Goal: Task Accomplishment & Management: Use online tool/utility

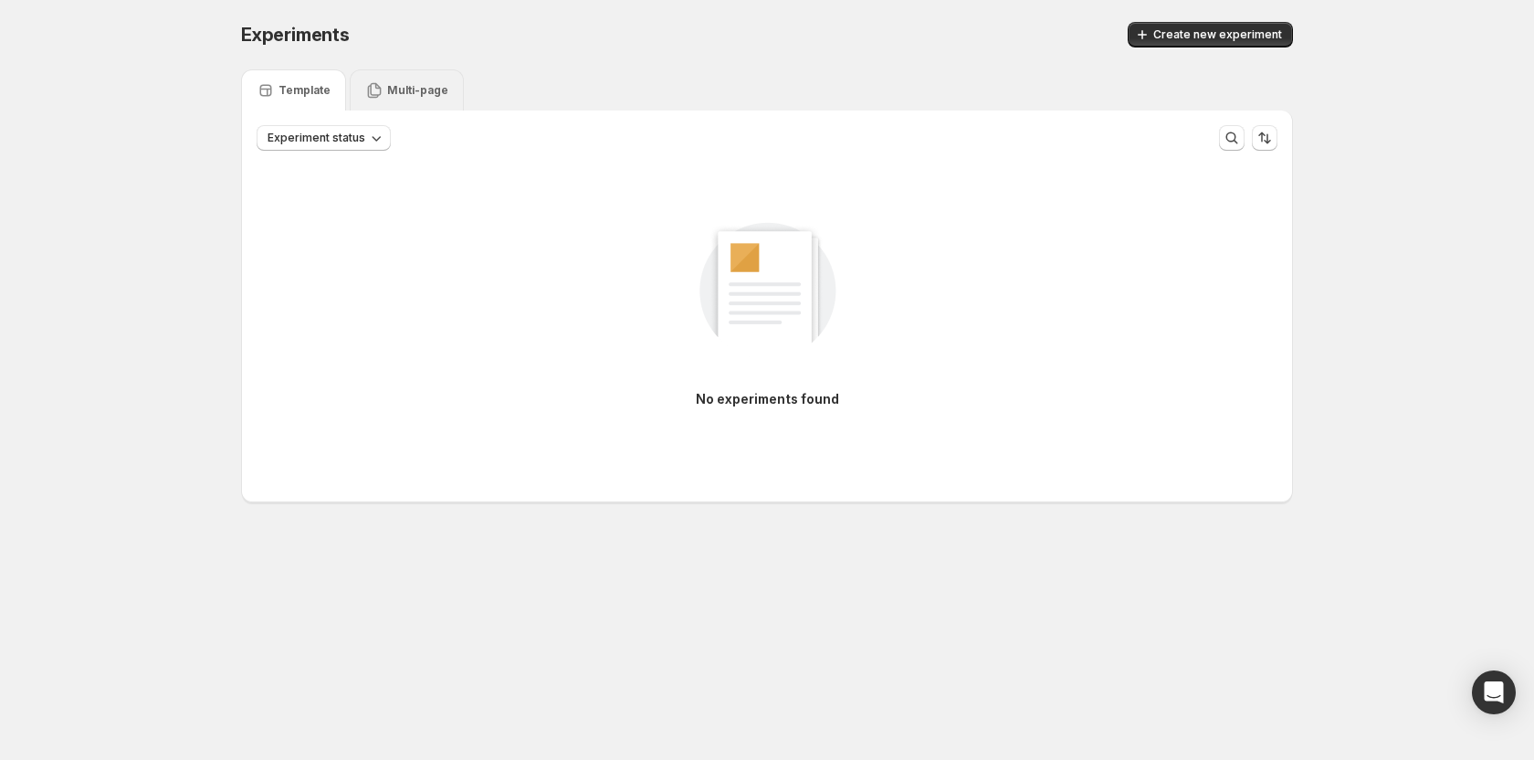
click at [399, 92] on p "Multi-page" at bounding box center [417, 90] width 61 height 15
click at [296, 99] on div "Template" at bounding box center [294, 90] width 74 height 18
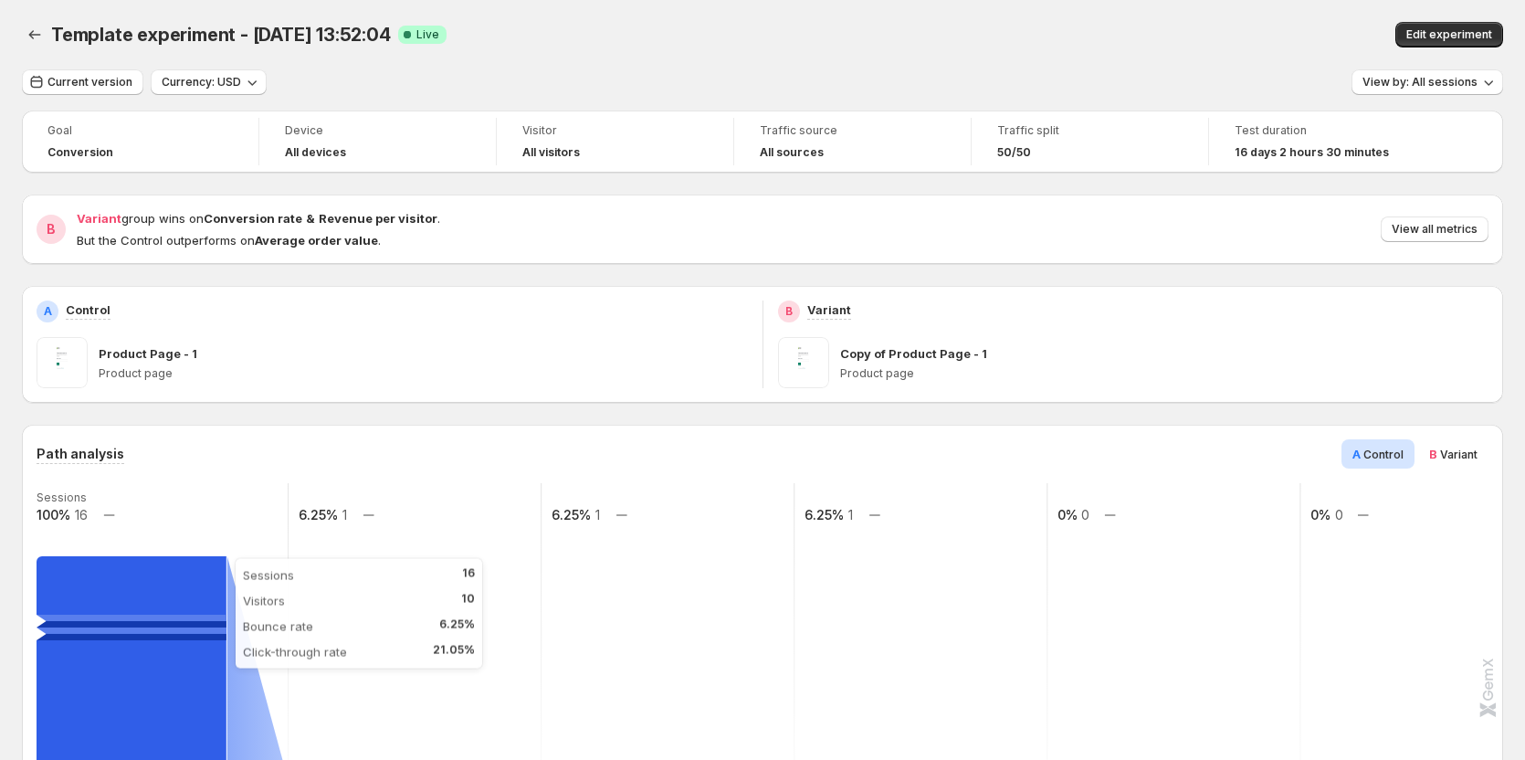
scroll to position [274, 0]
